Goal: Task Accomplishment & Management: Manage account settings

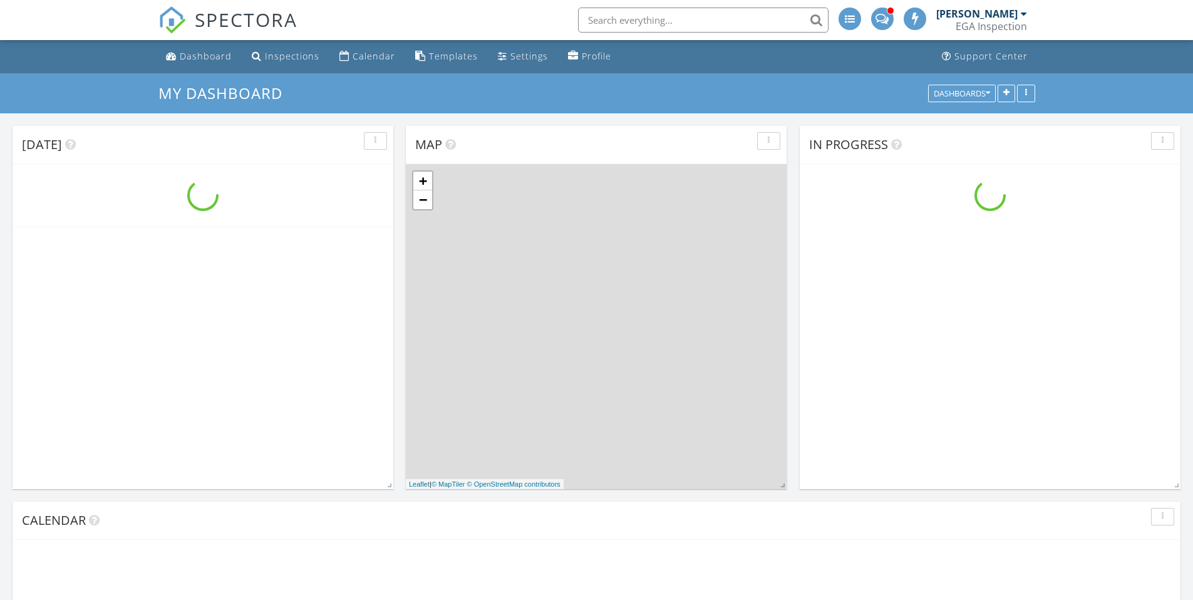
scroll to position [1159, 1212]
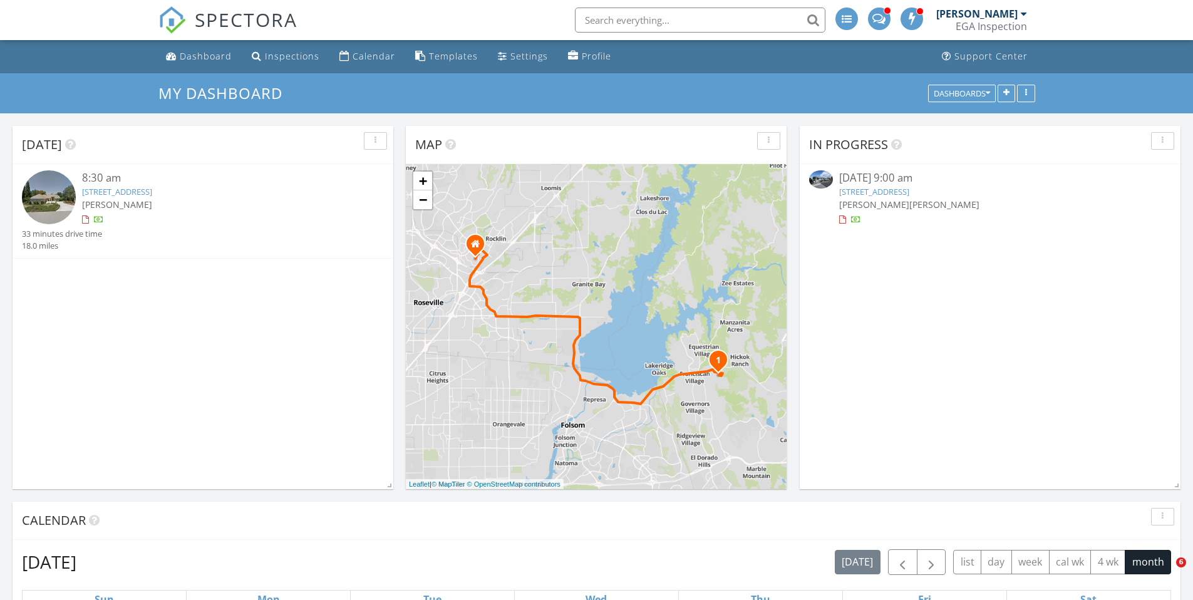
click at [163, 364] on div "Today 8:30 am 2346 Loch Way, El Dorado Hills, CA 95762 Josh Wood 33 minutes dri…" at bounding box center [203, 307] width 381 height 363
click at [118, 314] on div "Today 8:30 am 2346 Loch Way, El Dorado Hills, CA 95762 Josh Wood 33 minutes dri…" at bounding box center [203, 307] width 381 height 363
click at [358, 58] on div "Calendar" at bounding box center [373, 56] width 43 height 12
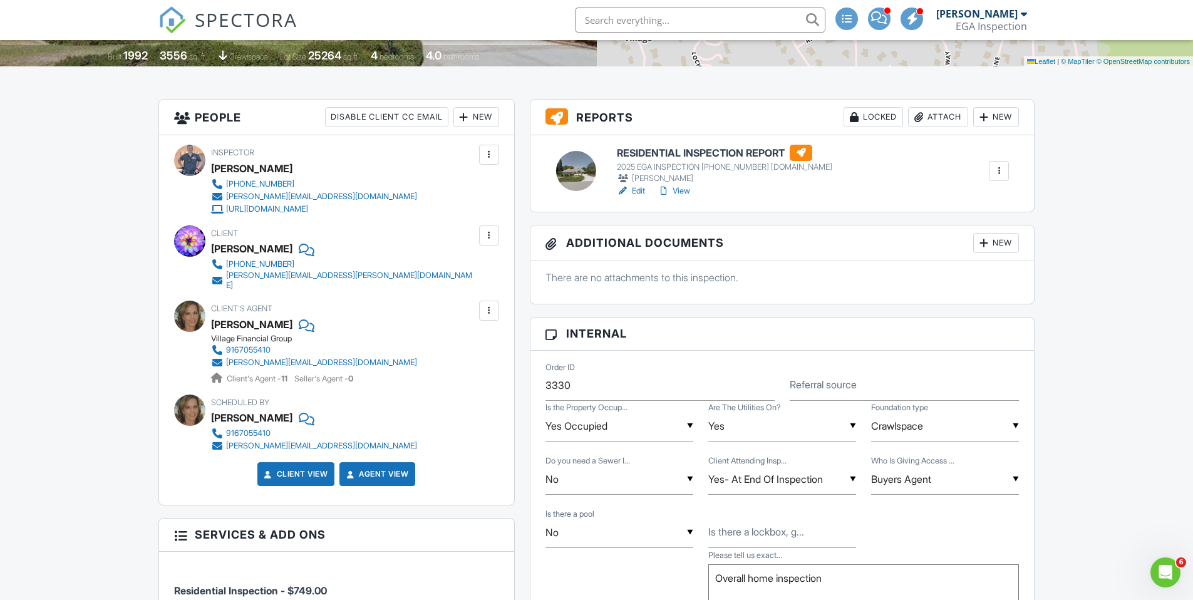
scroll to position [130, 0]
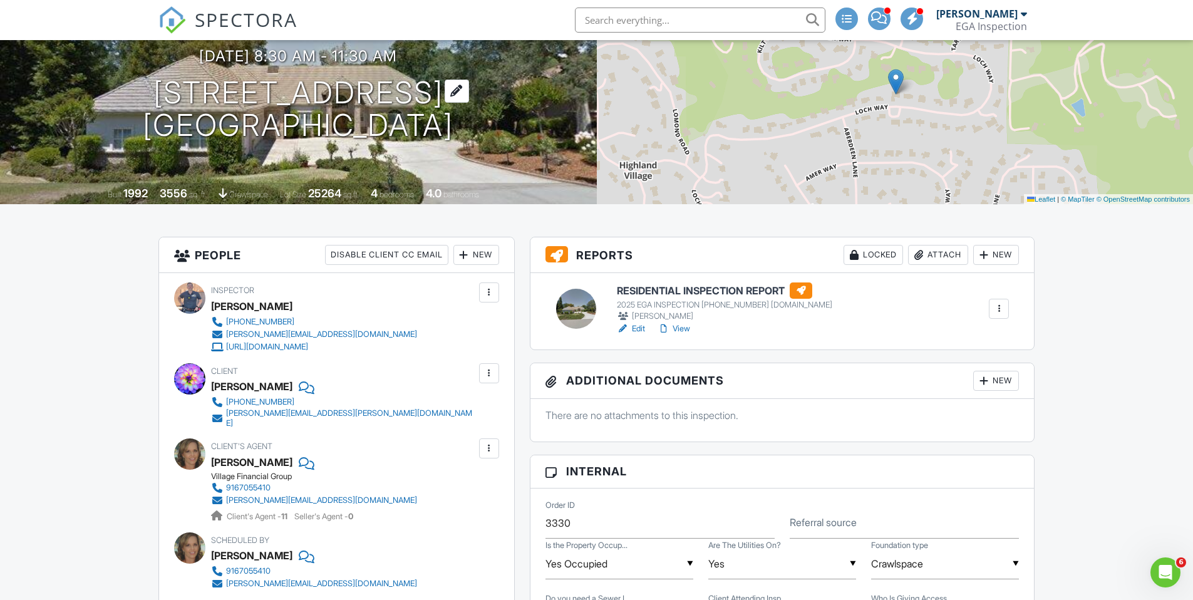
click at [396, 92] on h1 "2346 Loch Way El Dorado Hills, CA 95762" at bounding box center [298, 109] width 311 height 66
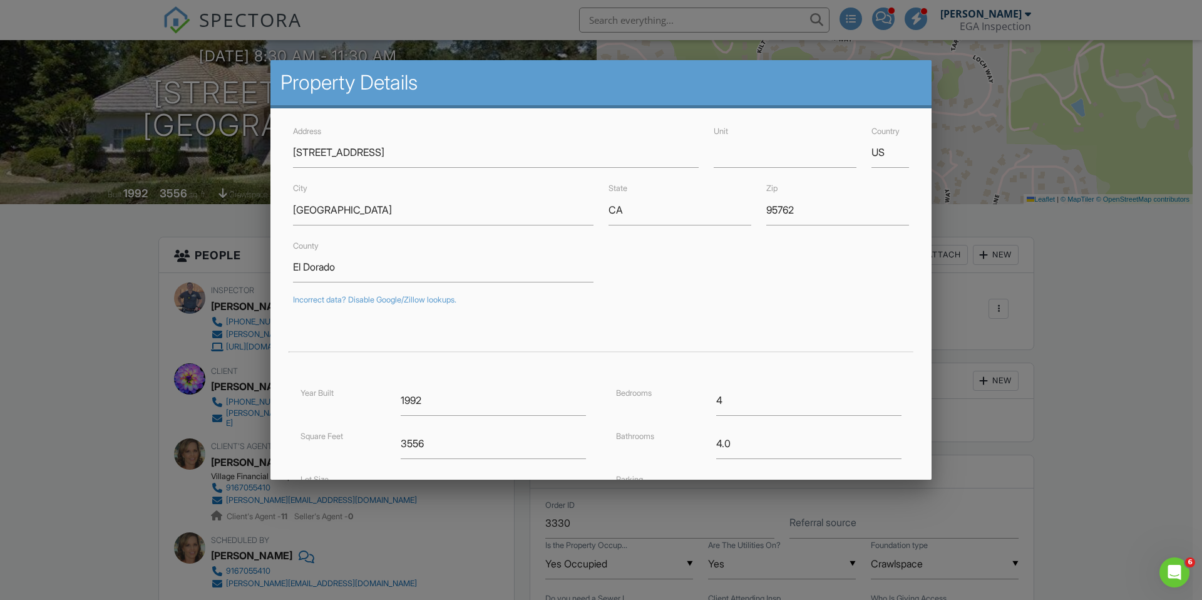
click at [1171, 287] on div at bounding box center [601, 312] width 1202 height 750
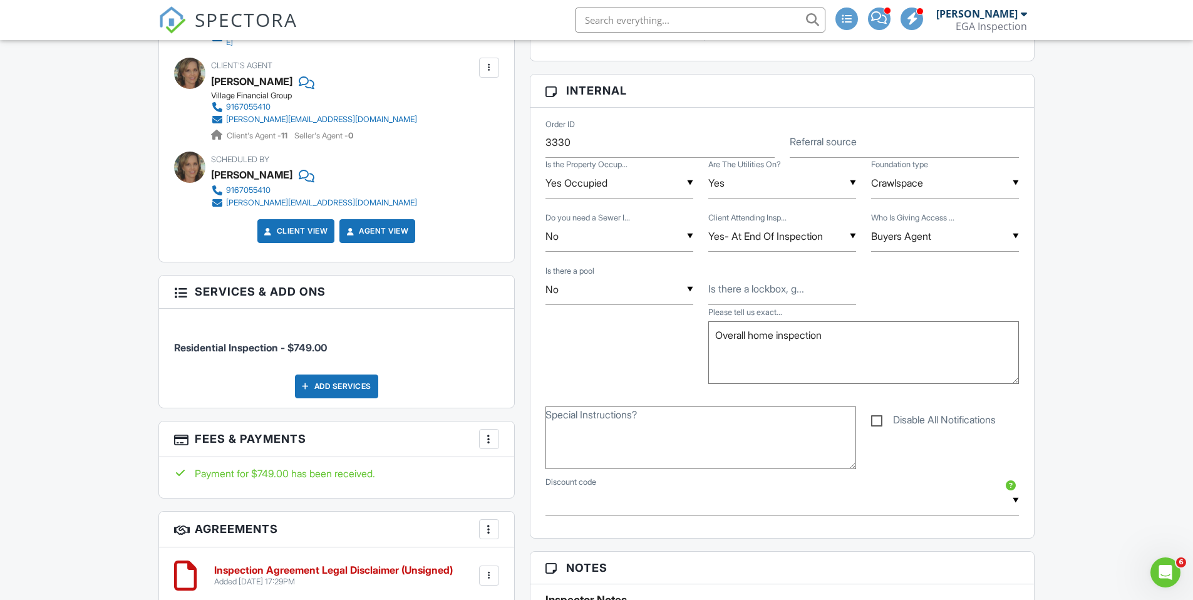
scroll to position [508, 0]
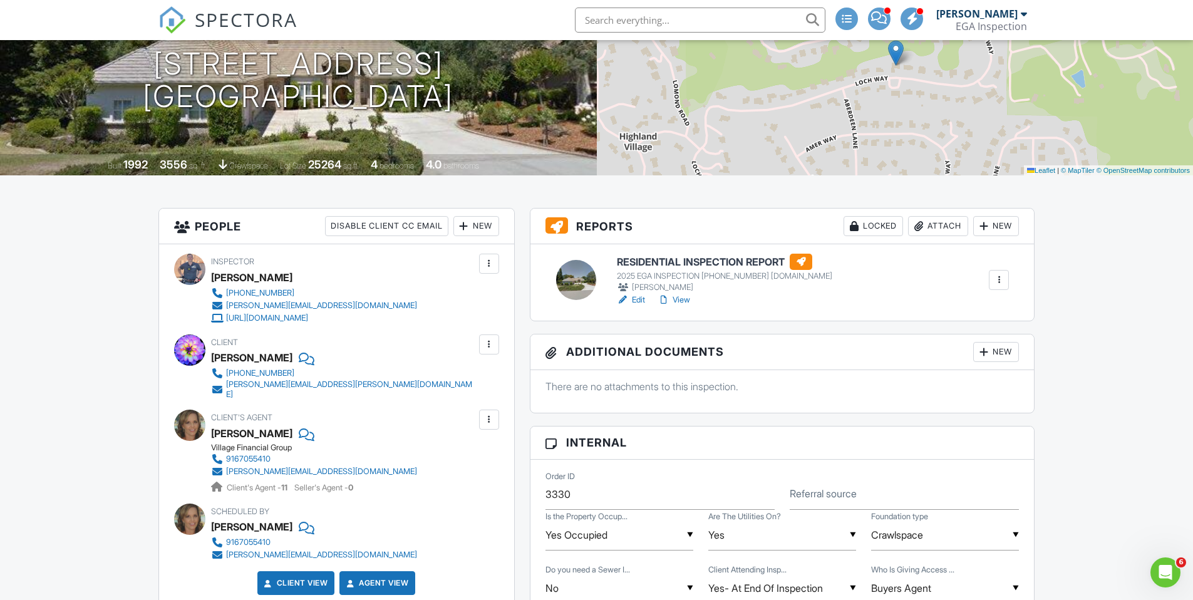
scroll to position [143, 0]
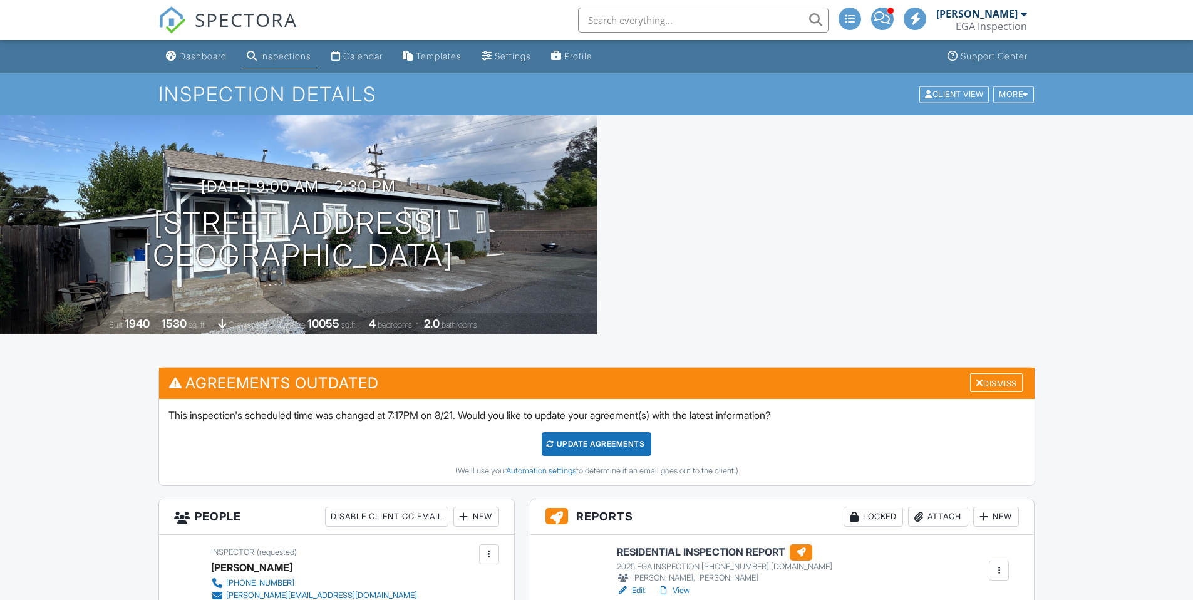
scroll to position [715, 0]
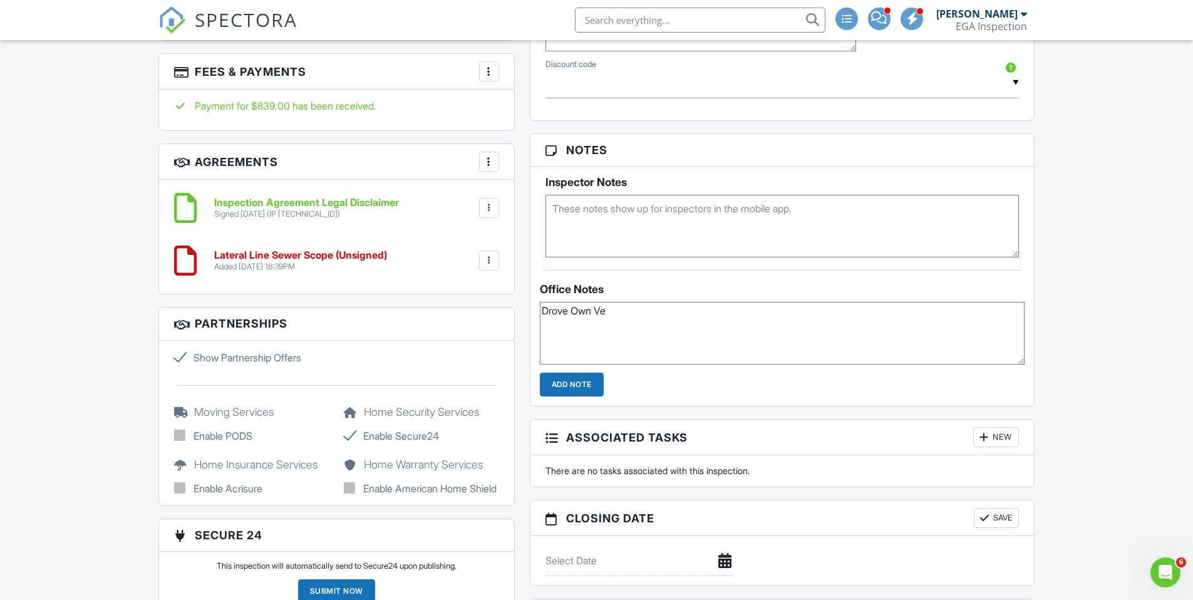
scroll to position [0, 0]
type textarea "Drove Own Vehicle"
click at [1048, 361] on div "Dashboard Inspections Calendar Templates Settings Profile Support Center Inspec…" at bounding box center [596, 107] width 1193 height 2389
click at [563, 379] on input "Add Note" at bounding box center [572, 385] width 64 height 24
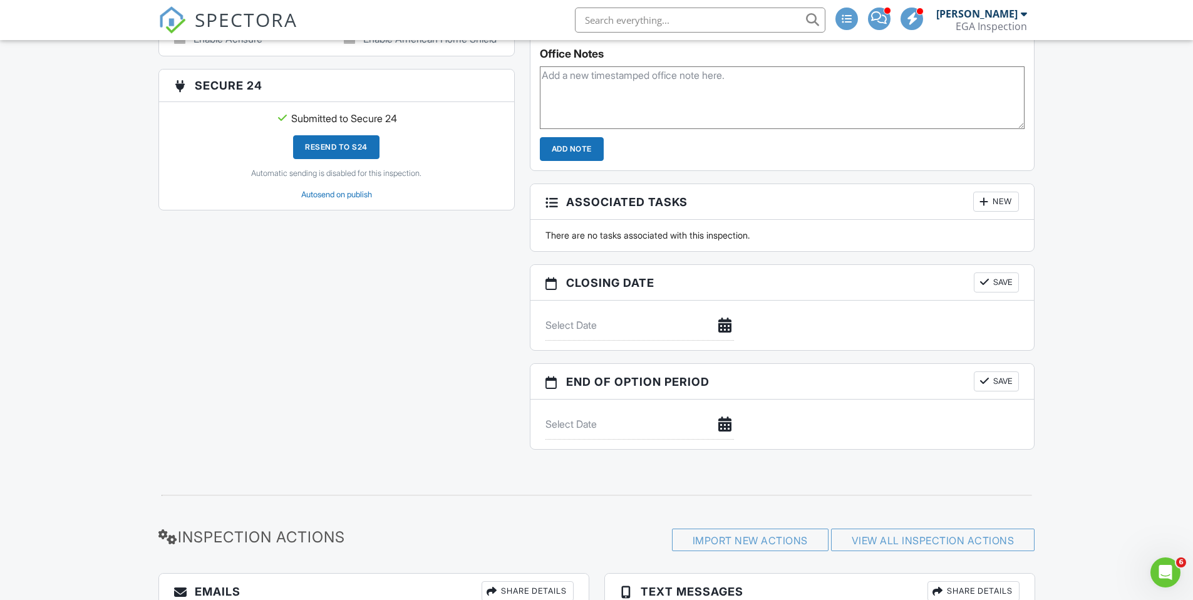
scroll to position [983, 0]
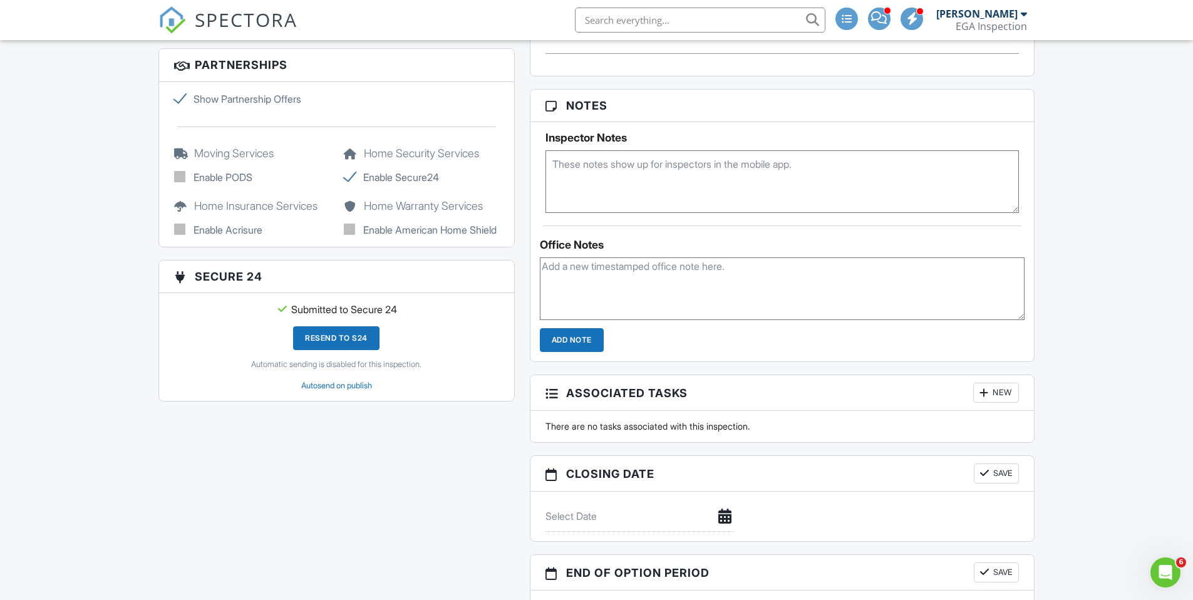
click at [604, 287] on textarea at bounding box center [782, 288] width 485 height 63
paste textarea "Drove Own Vehicle"
type textarea "Drove Own Vehicle"
click at [577, 343] on input "Add Note" at bounding box center [572, 340] width 64 height 24
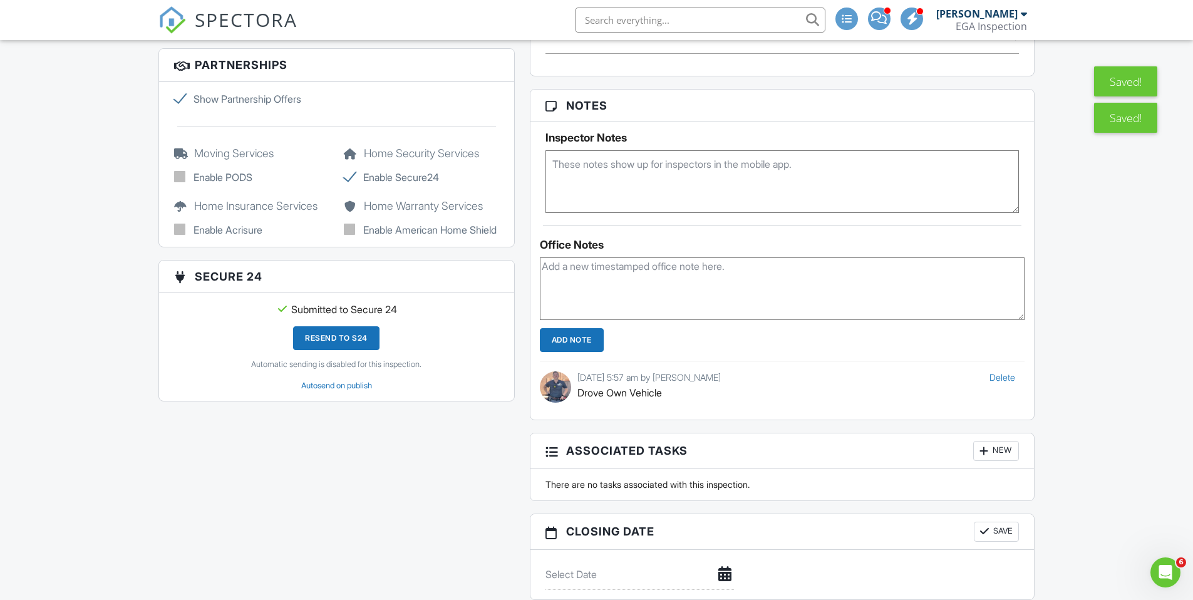
click at [1051, 324] on div "Dashboard Inspections Calendar Templates Settings Profile Support Center Inspec…" at bounding box center [596, 217] width 1193 height 2321
